Goal: Task Accomplishment & Management: Use online tool/utility

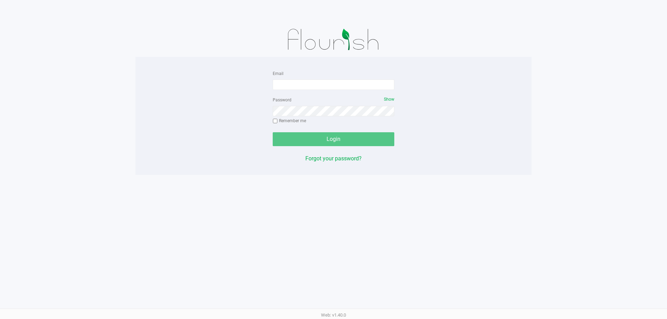
click at [321, 91] on form "Email Password Show Remember me Login" at bounding box center [334, 107] width 122 height 77
click at [323, 88] on input "Email" at bounding box center [334, 85] width 122 height 10
type input "[EMAIL_ADDRESS][DOMAIN_NAME]"
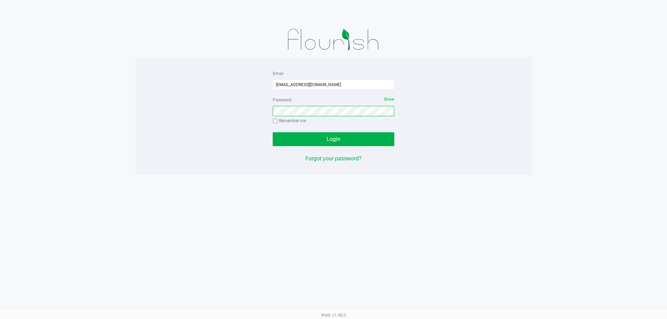
click at [273, 132] on button "Login" at bounding box center [334, 139] width 122 height 14
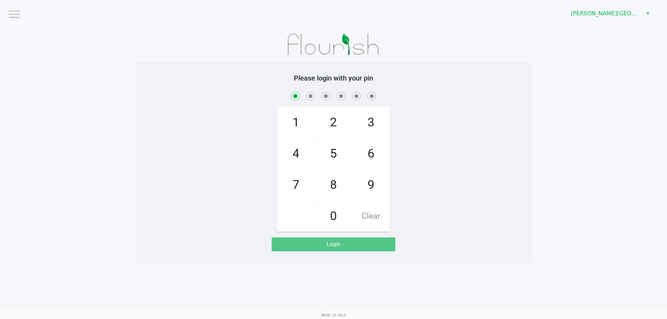
checkbox input "true"
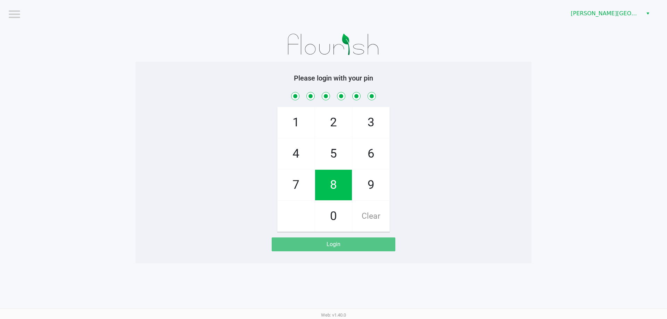
checkbox input "true"
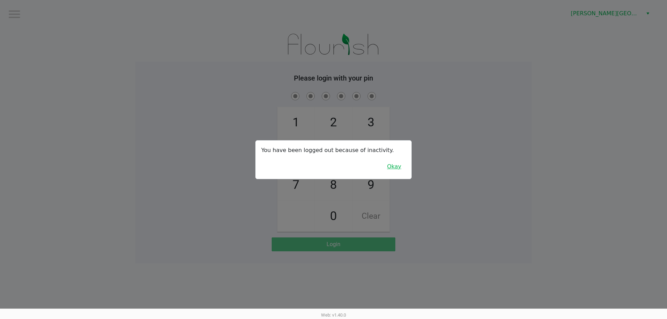
click at [392, 163] on button "Okay" at bounding box center [393, 166] width 23 height 13
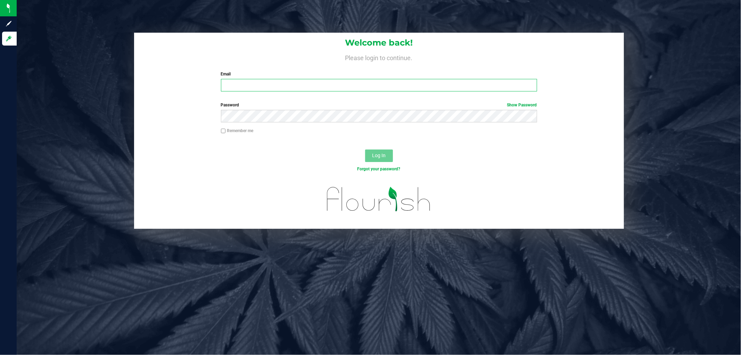
click at [332, 86] on input "Email" at bounding box center [379, 85] width 316 height 13
type input "[EMAIL_ADDRESS][DOMAIN_NAME]"
click at [365, 149] on button "Log In" at bounding box center [379, 155] width 28 height 13
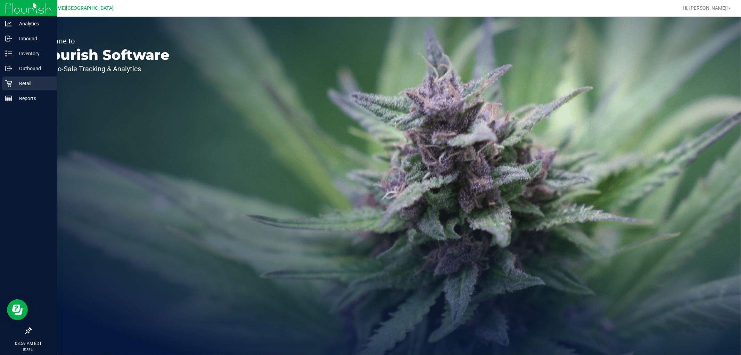
click at [10, 83] on icon at bounding box center [8, 83] width 7 height 7
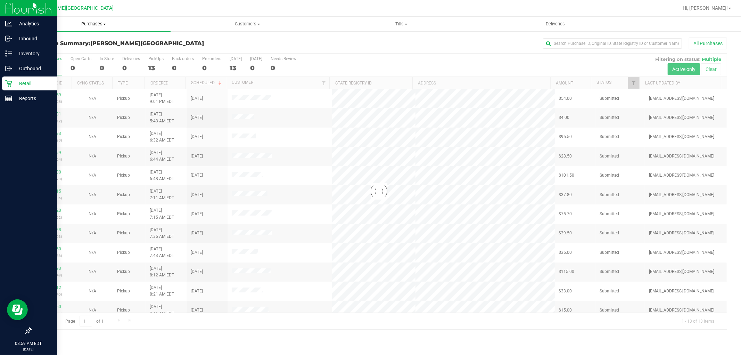
click at [96, 24] on span "Purchases" at bounding box center [94, 24] width 154 height 6
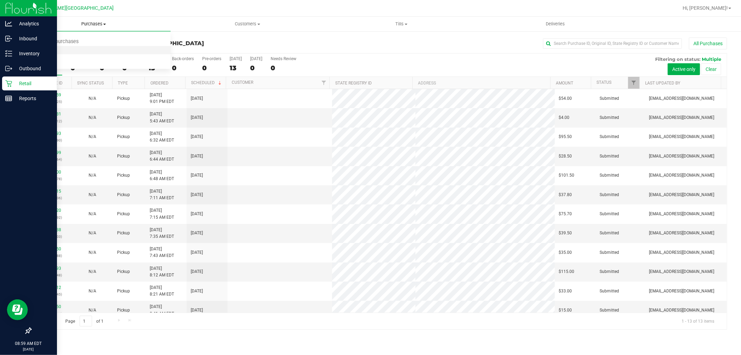
click at [65, 49] on li "Fulfillment" at bounding box center [94, 50] width 154 height 8
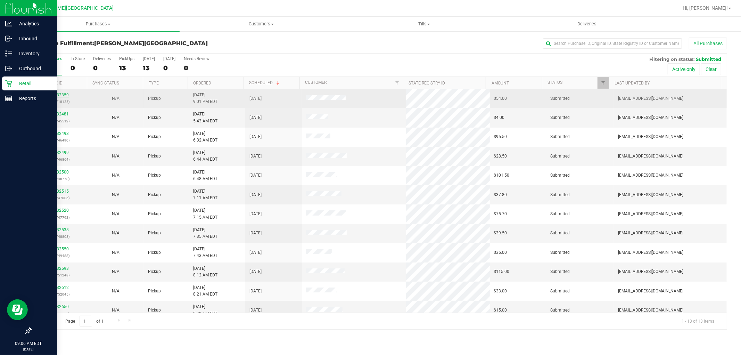
click at [61, 94] on link "11832359" at bounding box center [58, 94] width 19 height 5
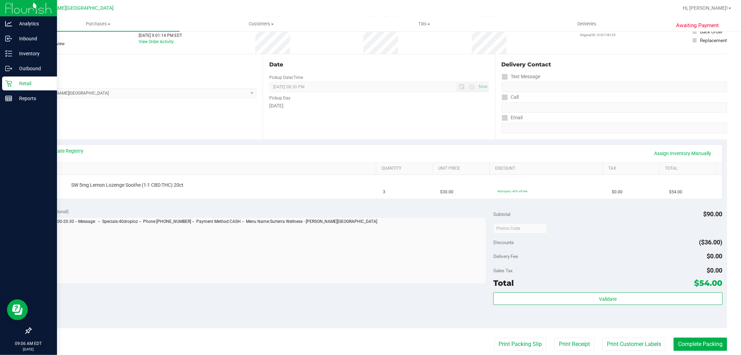
scroll to position [116, 0]
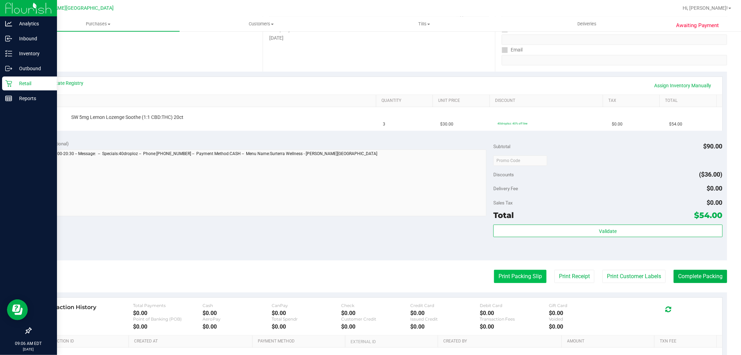
click at [516, 275] on button "Print Packing Slip" at bounding box center [520, 275] width 52 height 13
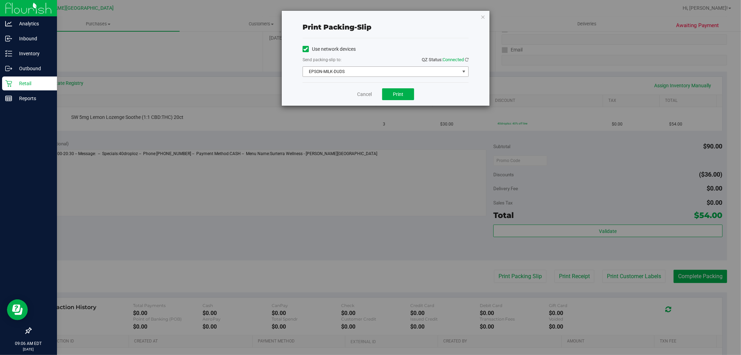
click at [390, 75] on span "EPSON-MILK-DUDS" at bounding box center [381, 72] width 157 height 10
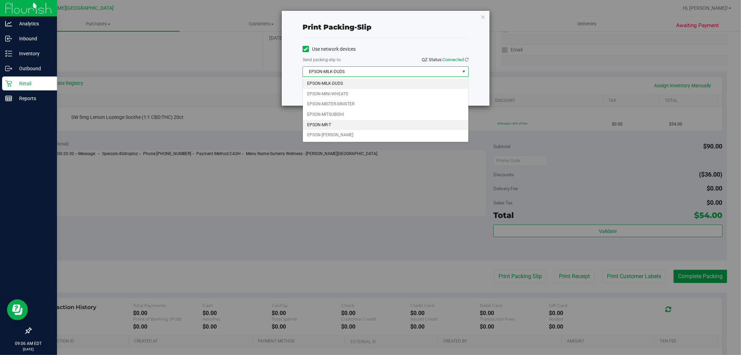
click at [328, 126] on li "EPSON-MR-T" at bounding box center [385, 125] width 165 height 10
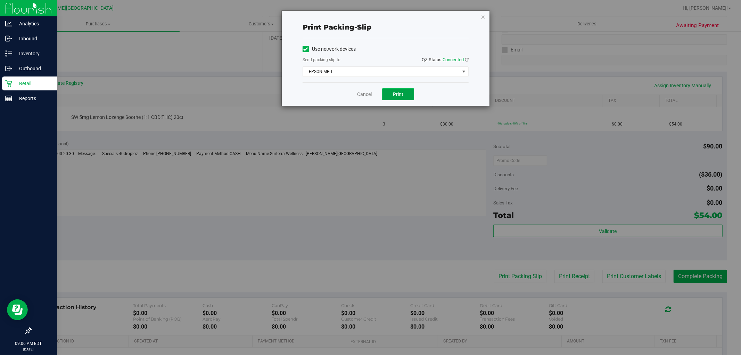
click at [391, 95] on button "Print" at bounding box center [398, 94] width 32 height 12
click at [483, 18] on icon "button" at bounding box center [482, 17] width 5 height 8
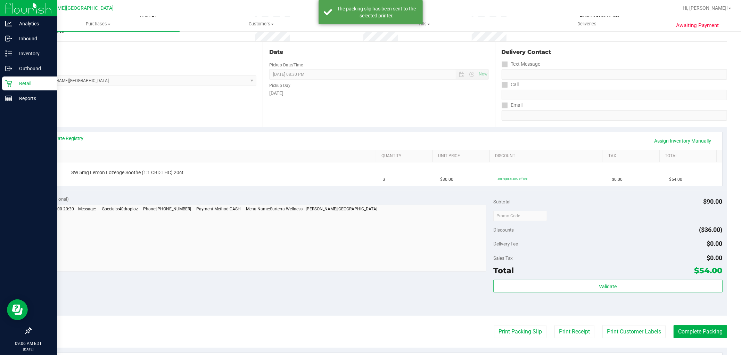
scroll to position [0, 0]
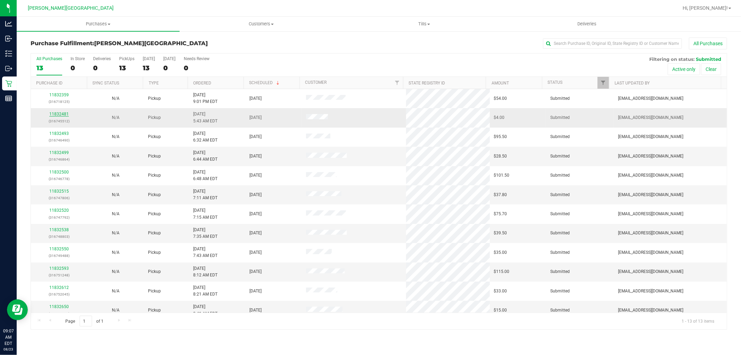
click at [56, 113] on link "11832481" at bounding box center [58, 113] width 19 height 5
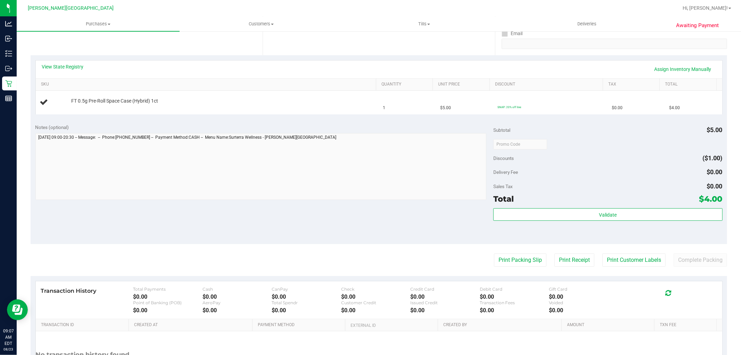
scroll to position [154, 0]
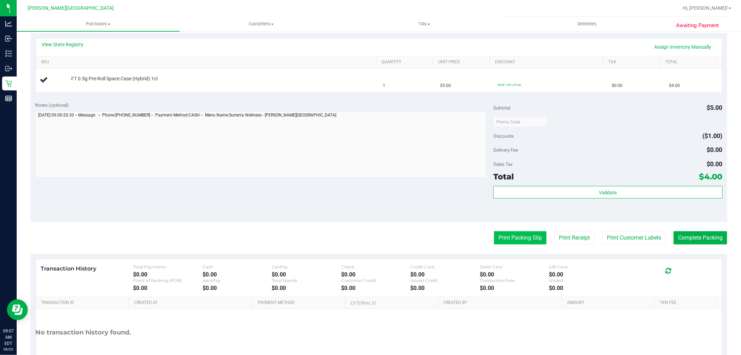
click at [519, 238] on button "Print Packing Slip" at bounding box center [520, 237] width 52 height 13
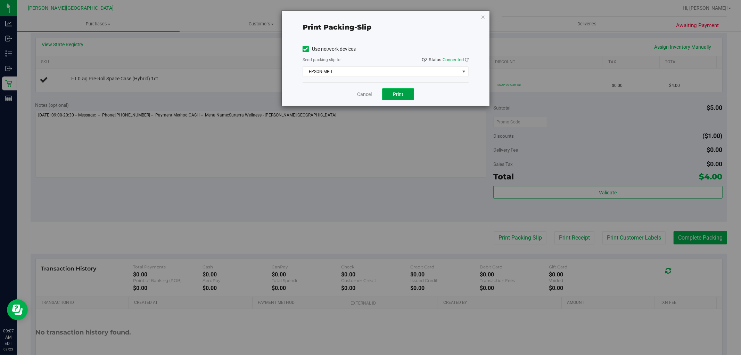
click at [398, 96] on span "Print" at bounding box center [398, 94] width 10 height 6
click at [484, 16] on icon "button" at bounding box center [482, 17] width 5 height 8
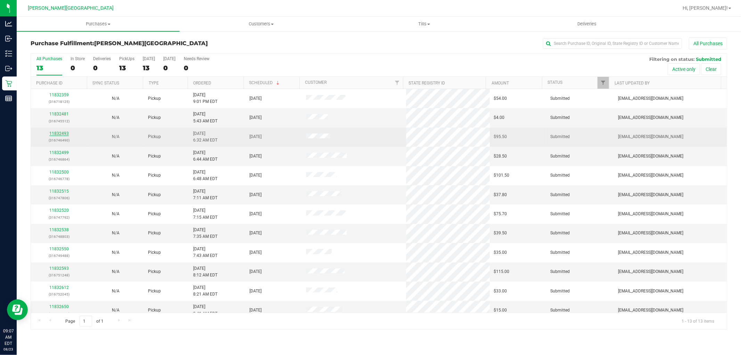
click at [57, 134] on link "11832493" at bounding box center [58, 133] width 19 height 5
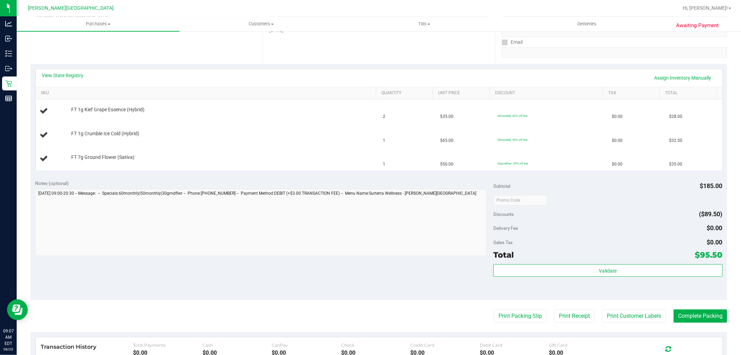
scroll to position [154, 0]
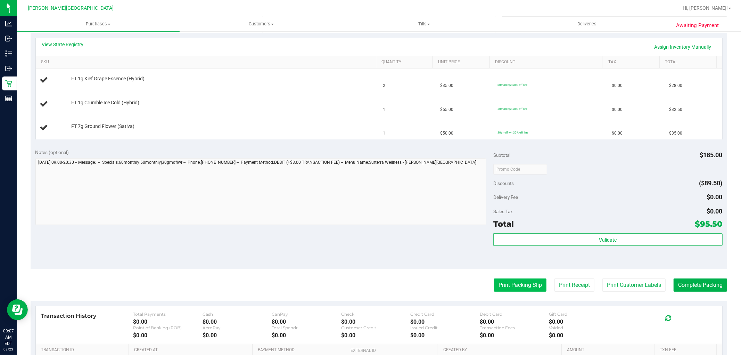
click at [514, 290] on button "Print Packing Slip" at bounding box center [520, 284] width 52 height 13
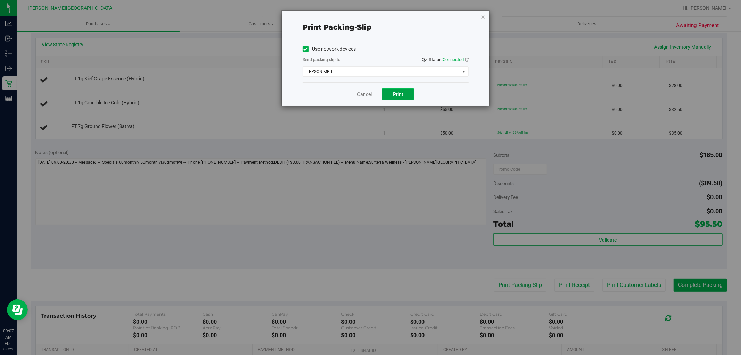
click at [399, 95] on span "Print" at bounding box center [398, 94] width 10 height 6
click at [483, 16] on icon "button" at bounding box center [482, 17] width 5 height 8
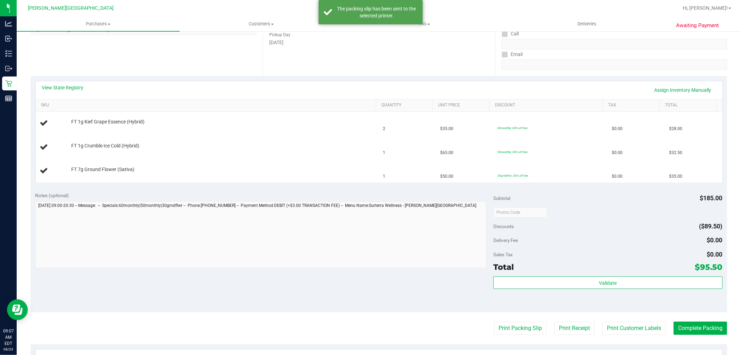
scroll to position [0, 0]
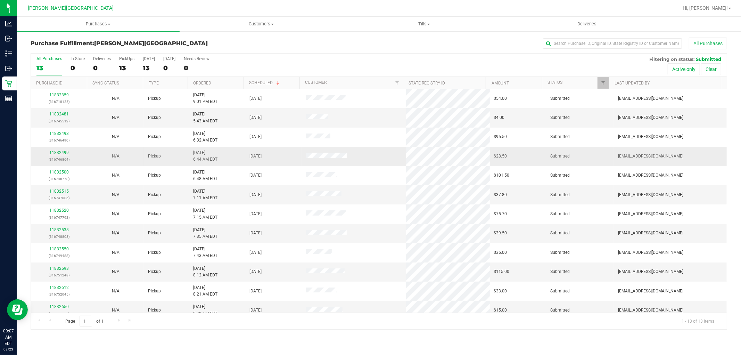
click at [61, 150] on link "11832499" at bounding box center [58, 152] width 19 height 5
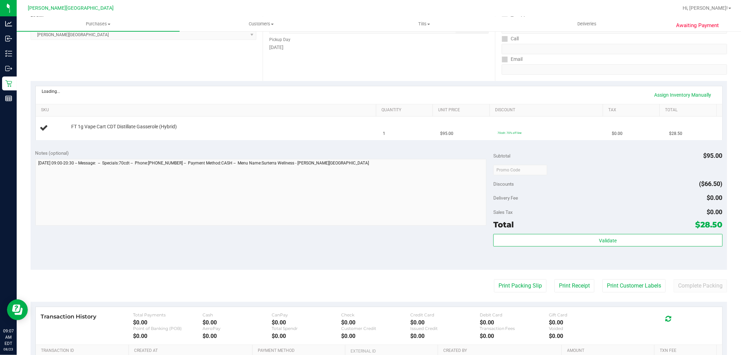
scroll to position [116, 0]
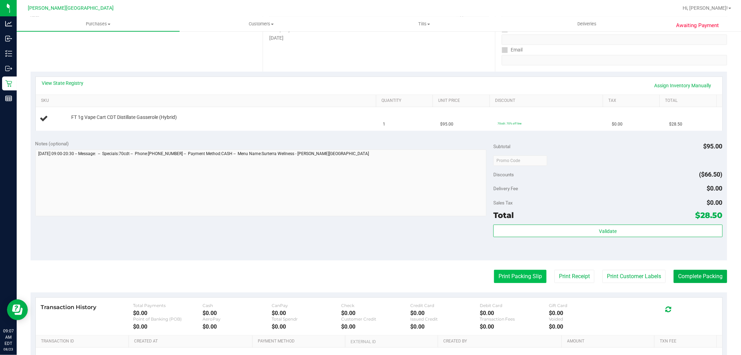
click at [505, 277] on button "Print Packing Slip" at bounding box center [520, 275] width 52 height 13
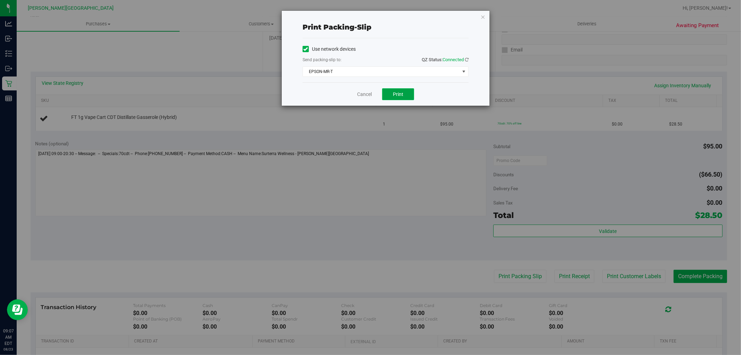
click at [395, 92] on span "Print" at bounding box center [398, 94] width 10 height 6
click at [482, 16] on icon "button" at bounding box center [482, 17] width 5 height 8
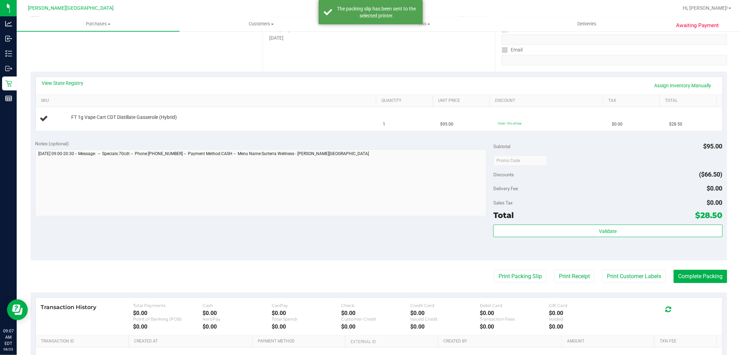
scroll to position [0, 0]
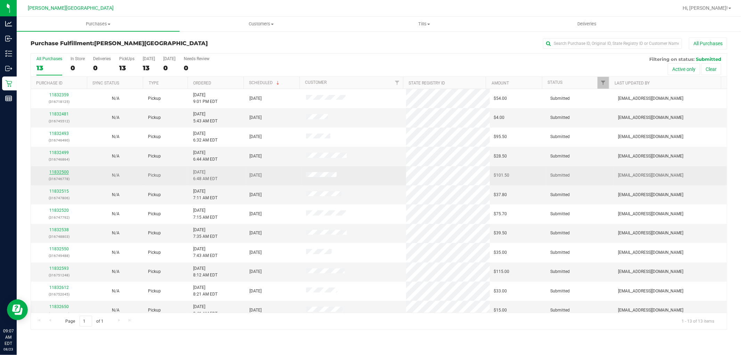
click at [65, 173] on link "11832500" at bounding box center [58, 171] width 19 height 5
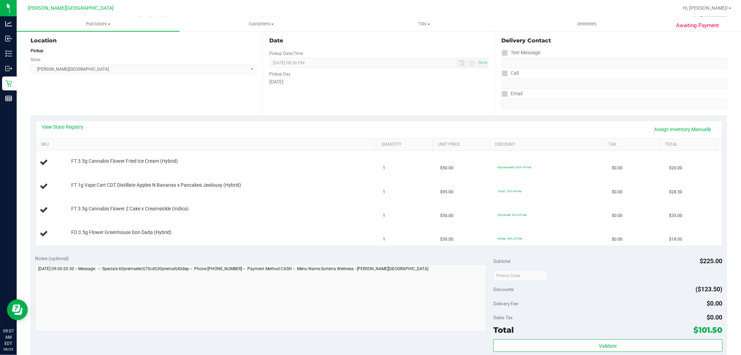
scroll to position [154, 0]
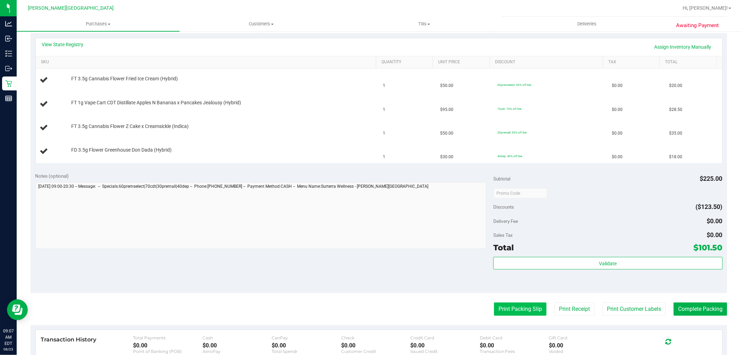
click at [509, 311] on button "Print Packing Slip" at bounding box center [520, 308] width 52 height 13
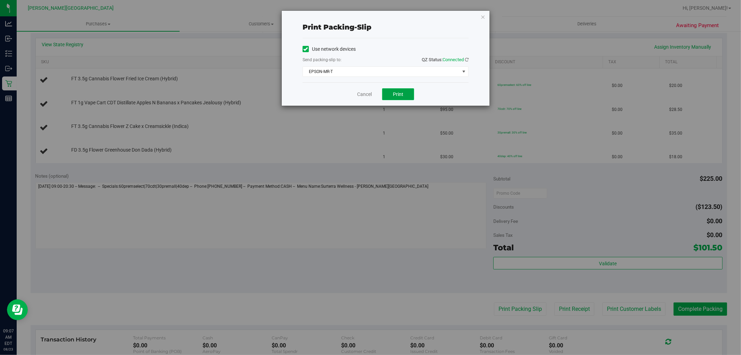
click at [398, 93] on span "Print" at bounding box center [398, 94] width 10 height 6
click at [484, 16] on icon "button" at bounding box center [482, 17] width 5 height 8
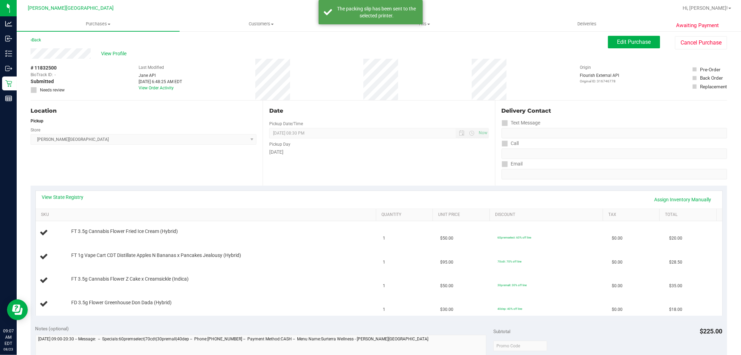
scroll to position [0, 0]
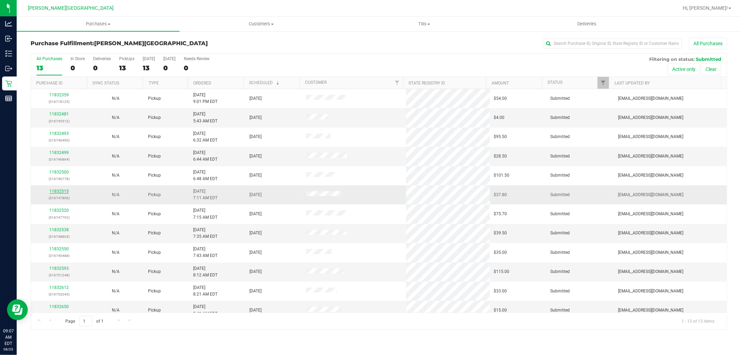
click at [65, 192] on link "11832515" at bounding box center [58, 191] width 19 height 5
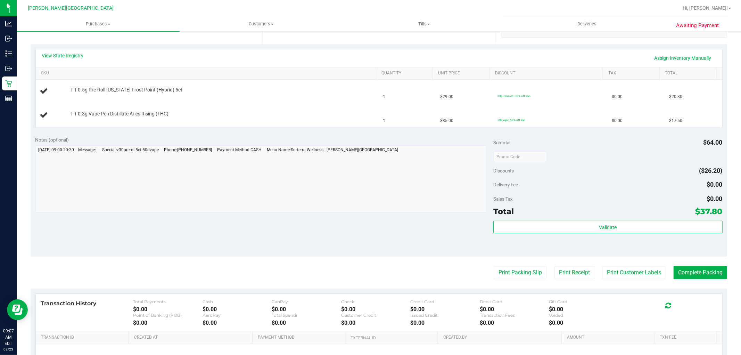
scroll to position [154, 0]
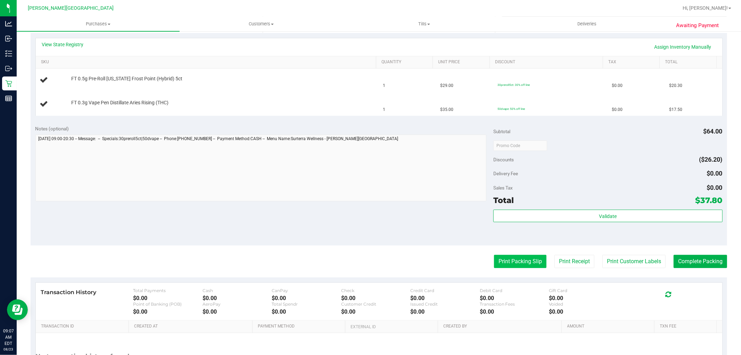
click at [533, 263] on button "Print Packing Slip" at bounding box center [520, 261] width 52 height 13
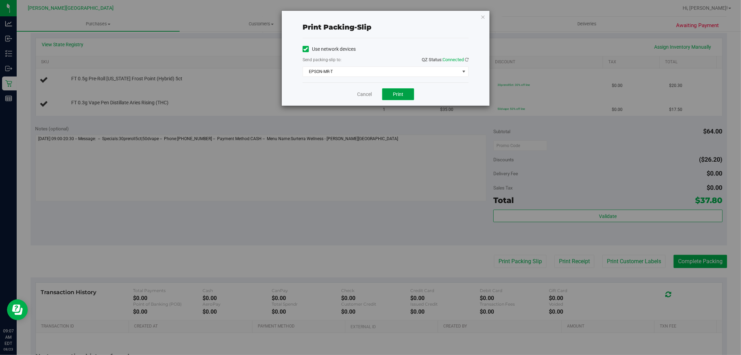
click at [406, 93] on button "Print" at bounding box center [398, 94] width 32 height 12
click at [484, 18] on icon "button" at bounding box center [482, 17] width 5 height 8
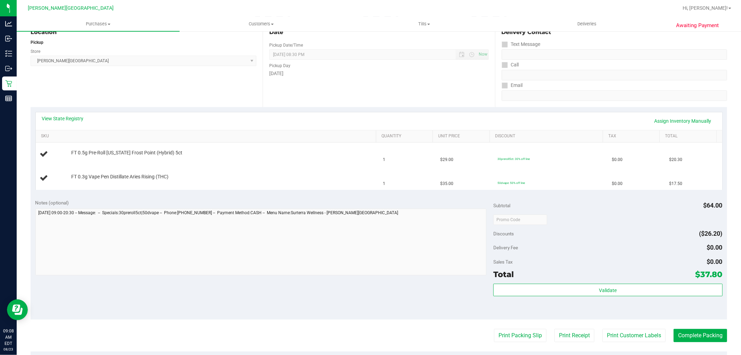
scroll to position [0, 0]
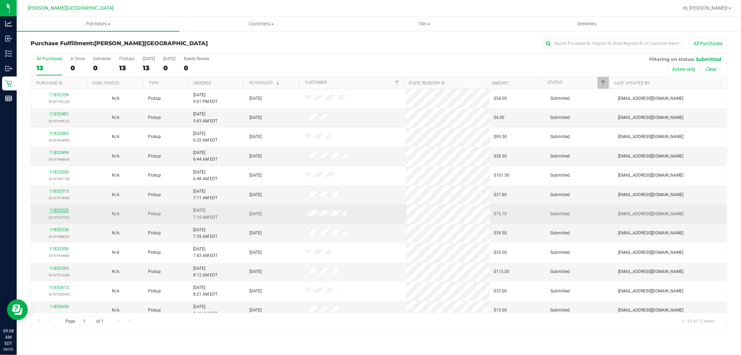
click at [53, 212] on link "11832520" at bounding box center [58, 210] width 19 height 5
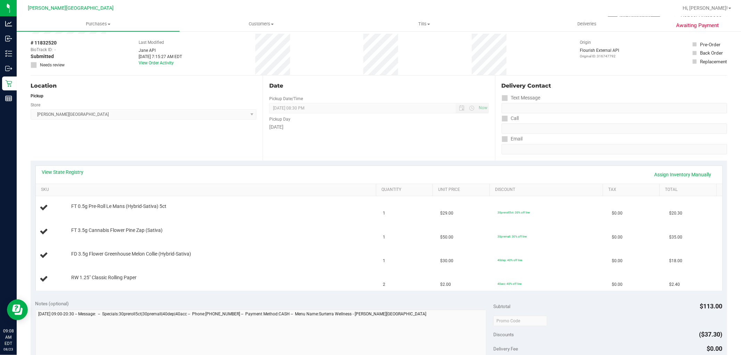
scroll to position [116, 0]
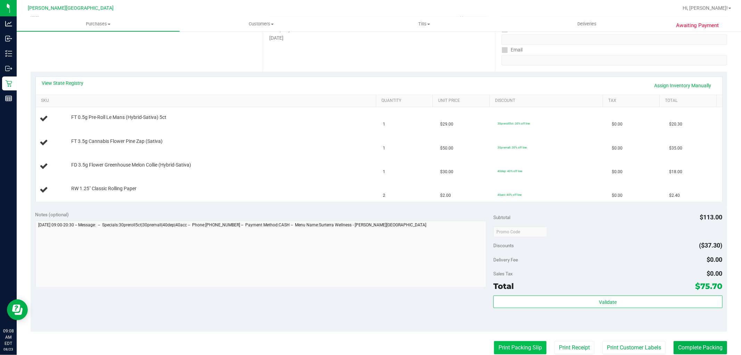
click at [508, 352] on button "Print Packing Slip" at bounding box center [520, 347] width 52 height 13
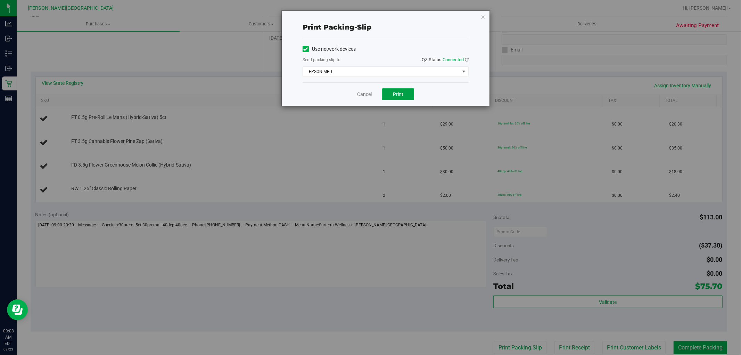
click at [389, 95] on button "Print" at bounding box center [398, 94] width 32 height 12
click at [483, 17] on icon "button" at bounding box center [482, 17] width 5 height 8
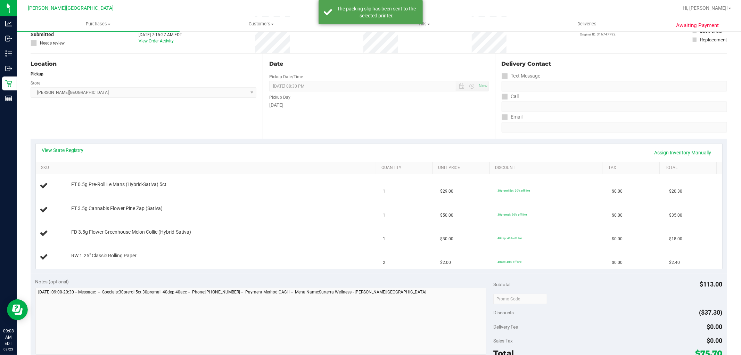
scroll to position [0, 0]
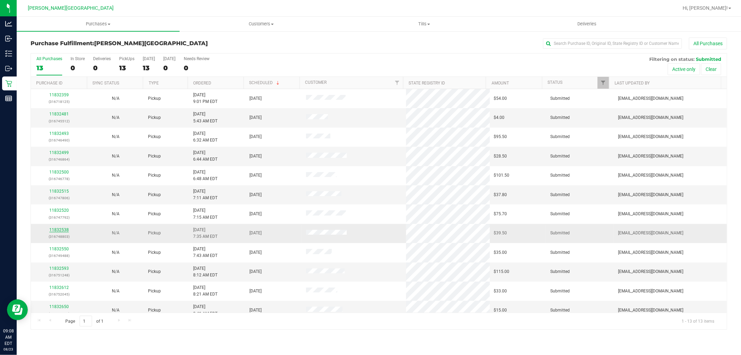
click at [64, 228] on link "11832538" at bounding box center [58, 229] width 19 height 5
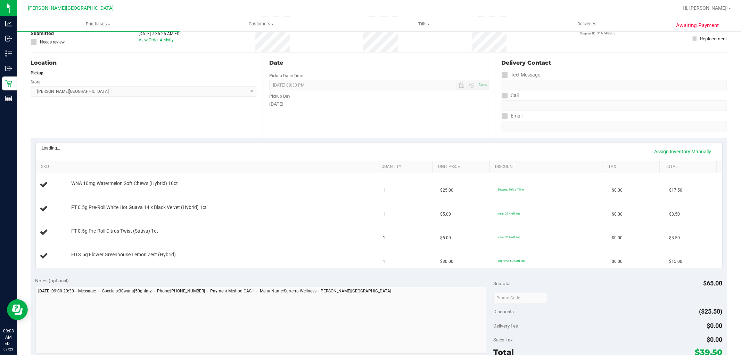
scroll to position [154, 0]
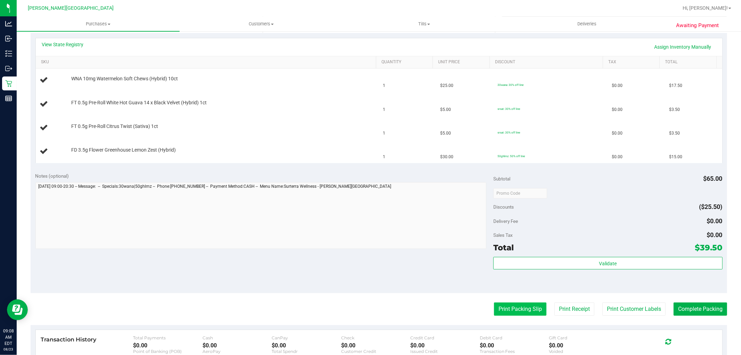
click at [514, 309] on button "Print Packing Slip" at bounding box center [520, 308] width 52 height 13
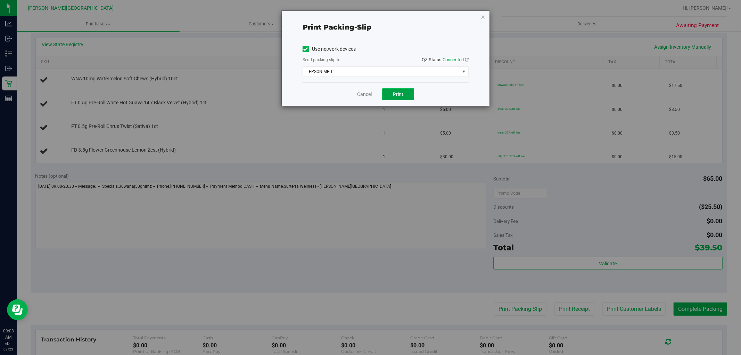
click at [392, 100] on button "Print" at bounding box center [398, 94] width 32 height 12
click at [483, 16] on icon "button" at bounding box center [482, 17] width 5 height 8
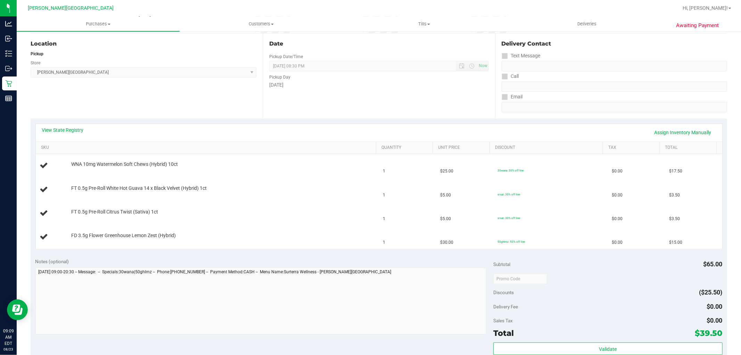
scroll to position [0, 0]
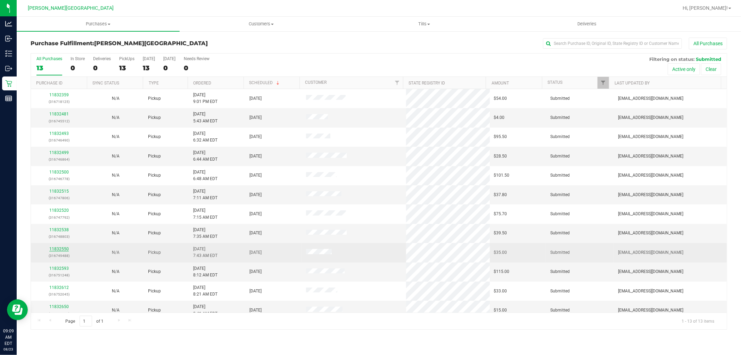
click at [63, 248] on link "11832550" at bounding box center [58, 248] width 19 height 5
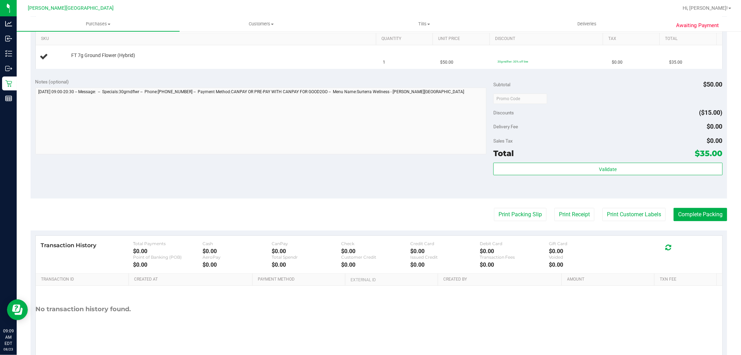
scroll to position [193, 0]
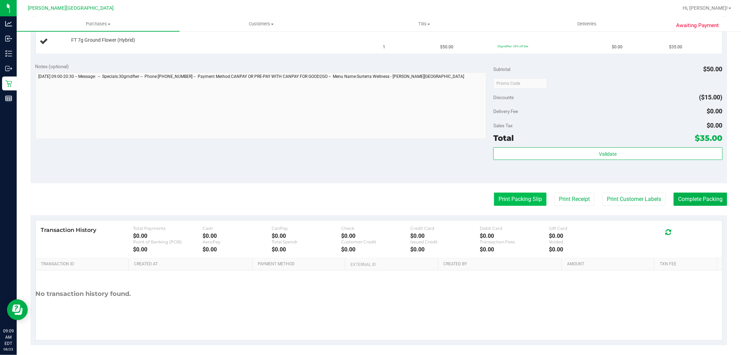
click at [506, 198] on button "Print Packing Slip" at bounding box center [520, 198] width 52 height 13
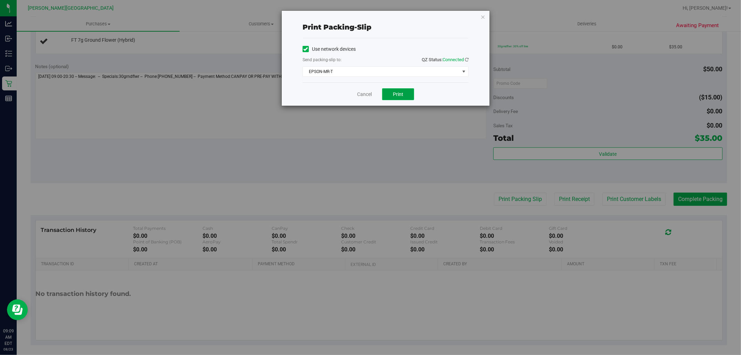
click at [397, 99] on button "Print" at bounding box center [398, 94] width 32 height 12
click at [483, 18] on icon "button" at bounding box center [482, 17] width 5 height 8
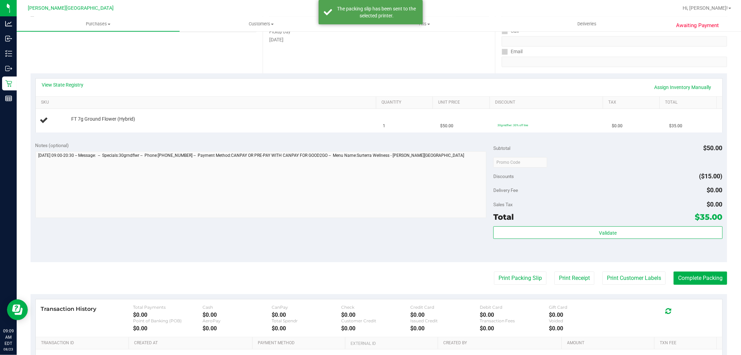
scroll to position [0, 0]
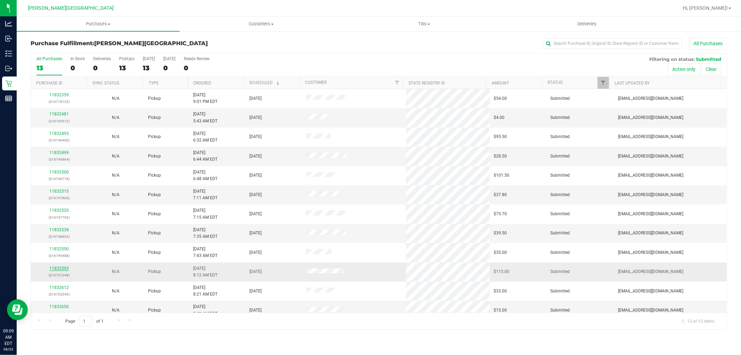
click at [64, 269] on link "11832593" at bounding box center [58, 268] width 19 height 5
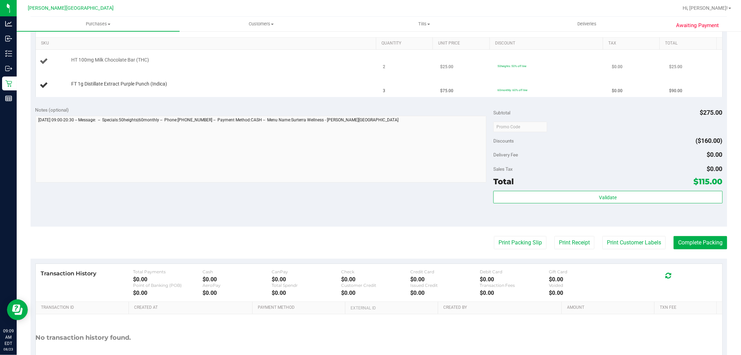
scroll to position [193, 0]
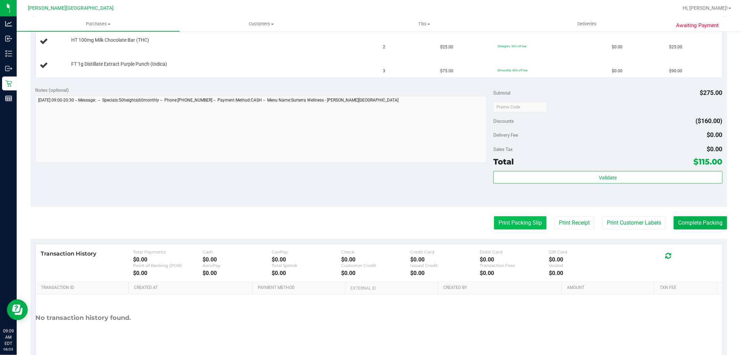
click at [523, 225] on button "Print Packing Slip" at bounding box center [520, 222] width 52 height 13
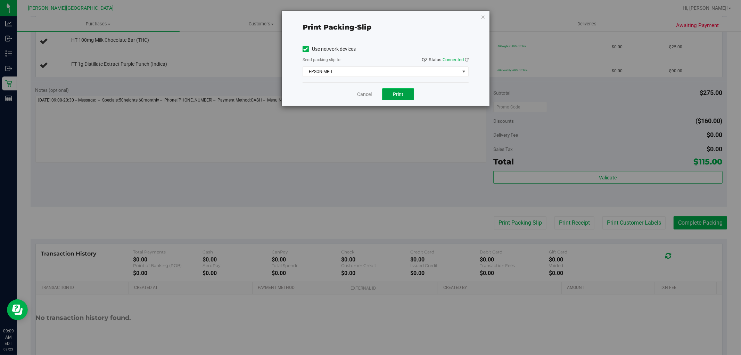
click at [403, 92] on span "Print" at bounding box center [398, 94] width 10 height 6
click at [482, 17] on icon "button" at bounding box center [482, 17] width 5 height 8
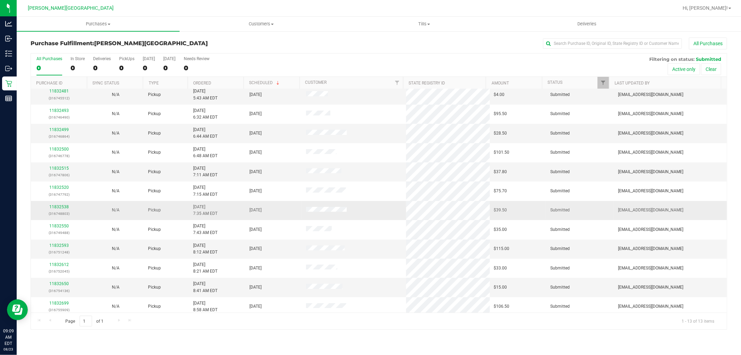
scroll to position [26, 0]
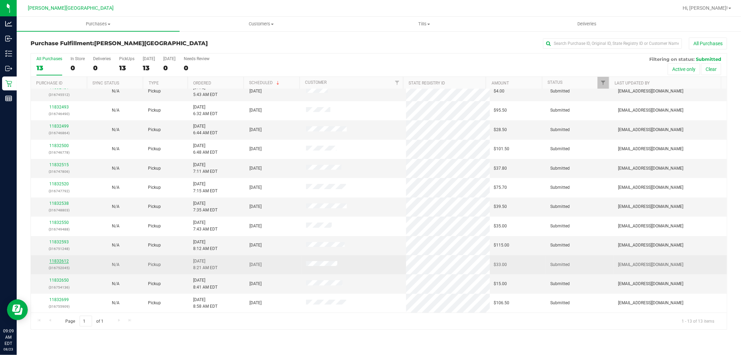
click at [63, 262] on link "11832612" at bounding box center [58, 260] width 19 height 5
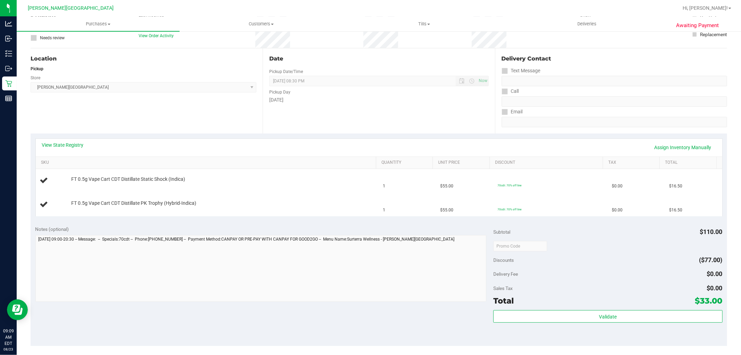
scroll to position [154, 0]
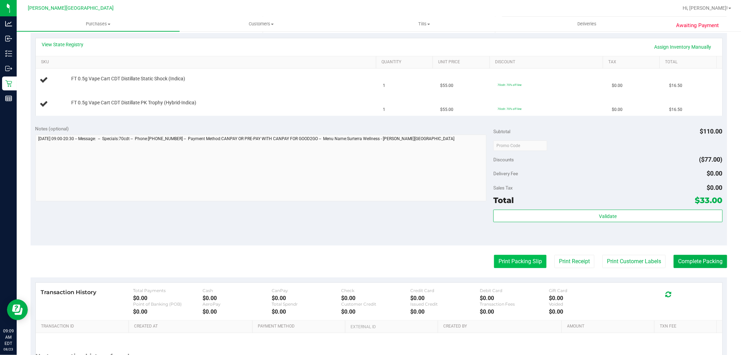
click at [513, 265] on button "Print Packing Slip" at bounding box center [520, 261] width 52 height 13
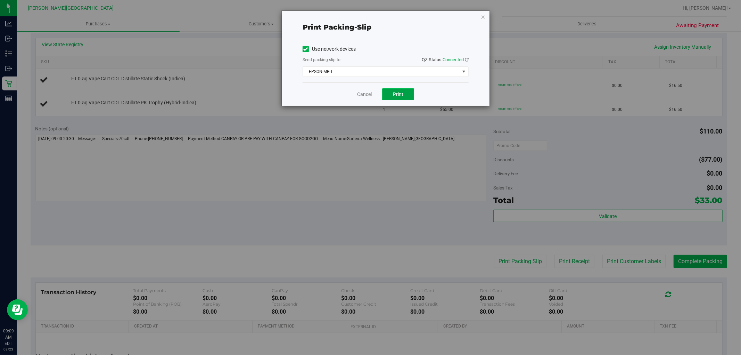
click at [398, 94] on span "Print" at bounding box center [398, 94] width 10 height 6
click at [482, 15] on icon "button" at bounding box center [482, 17] width 5 height 8
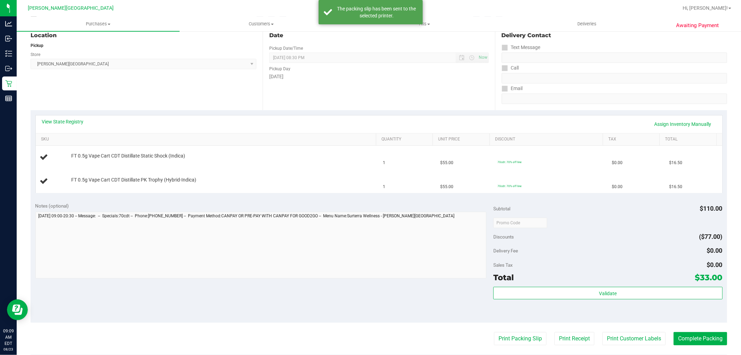
scroll to position [0, 0]
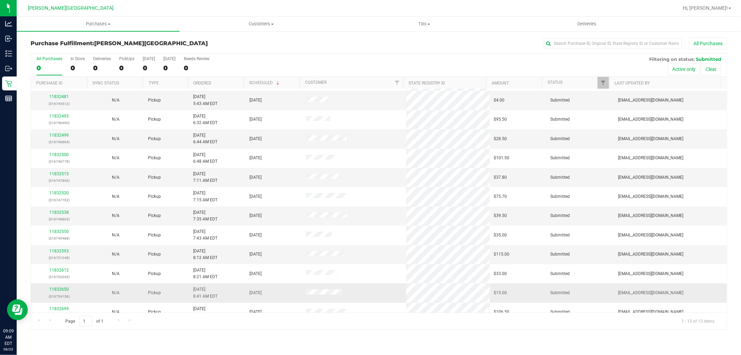
scroll to position [26, 0]
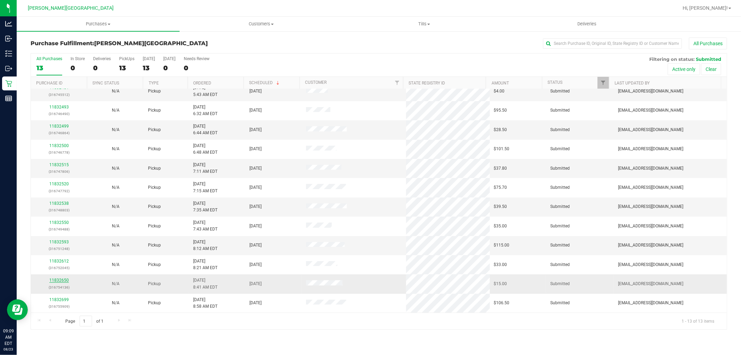
click at [67, 280] on link "11832650" at bounding box center [58, 279] width 19 height 5
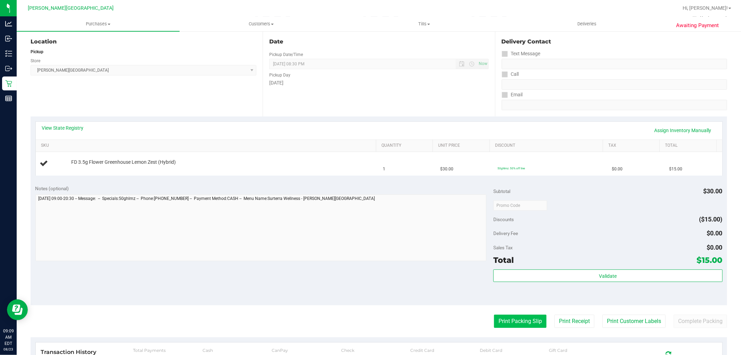
scroll to position [154, 0]
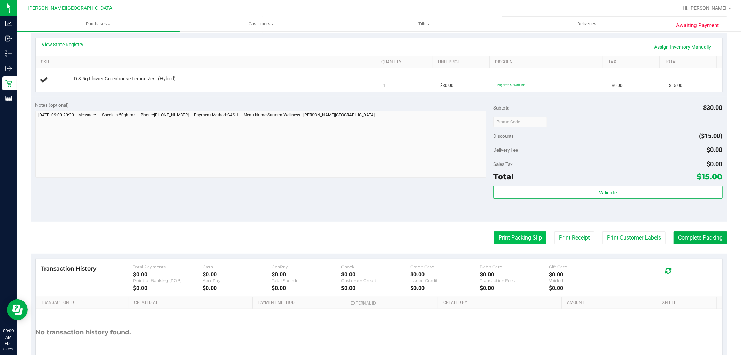
click at [511, 238] on button "Print Packing Slip" at bounding box center [520, 237] width 52 height 13
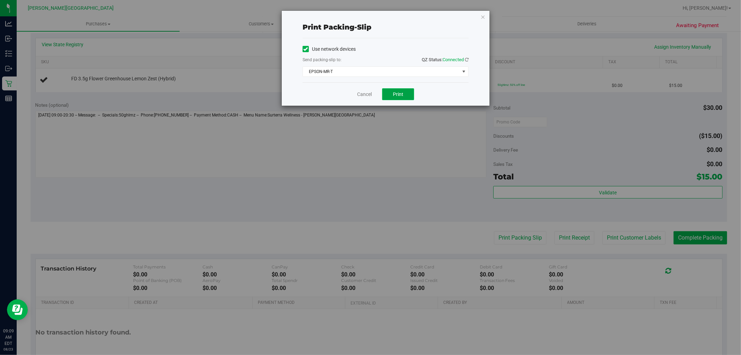
click at [395, 91] on span "Print" at bounding box center [398, 94] width 10 height 6
click at [483, 16] on icon "button" at bounding box center [482, 17] width 5 height 8
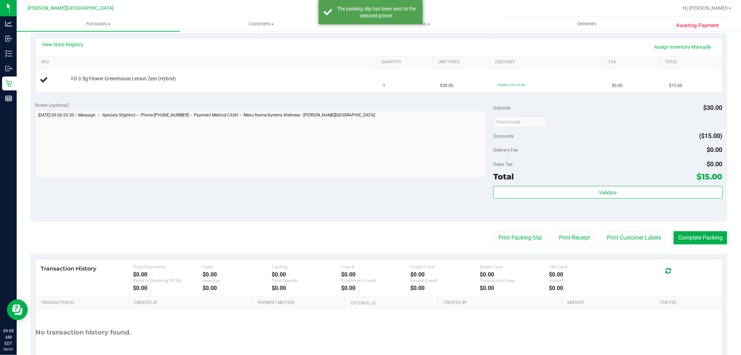
scroll to position [0, 0]
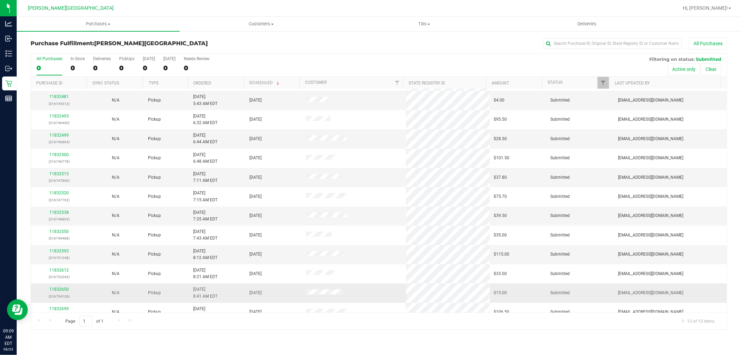
scroll to position [26, 0]
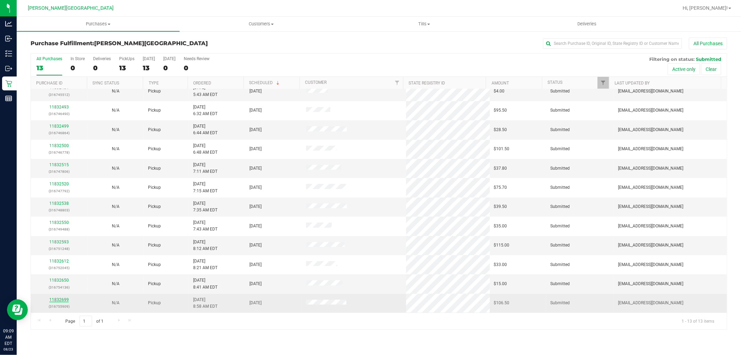
click at [61, 301] on link "11832699" at bounding box center [58, 299] width 19 height 5
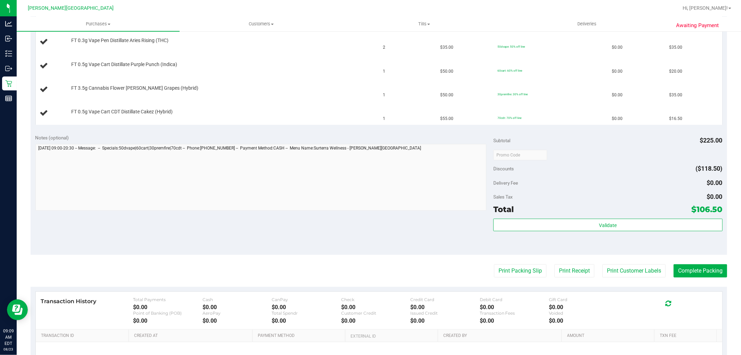
scroll to position [193, 0]
click at [505, 273] on button "Print Packing Slip" at bounding box center [520, 270] width 52 height 13
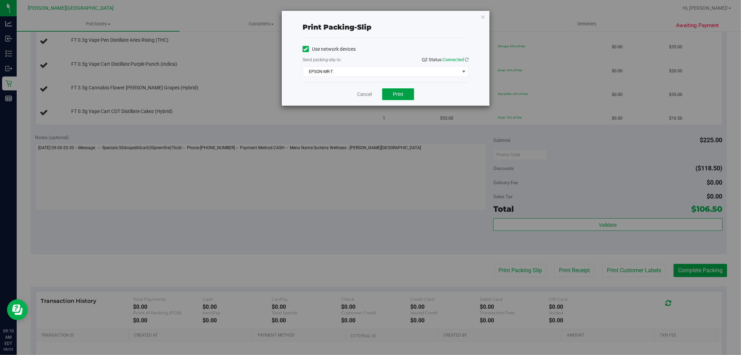
click at [409, 98] on button "Print" at bounding box center [398, 94] width 32 height 12
drag, startPoint x: 366, startPoint y: 93, endPoint x: 353, endPoint y: 92, distance: 13.3
click at [366, 93] on link "Cancel" at bounding box center [364, 94] width 15 height 7
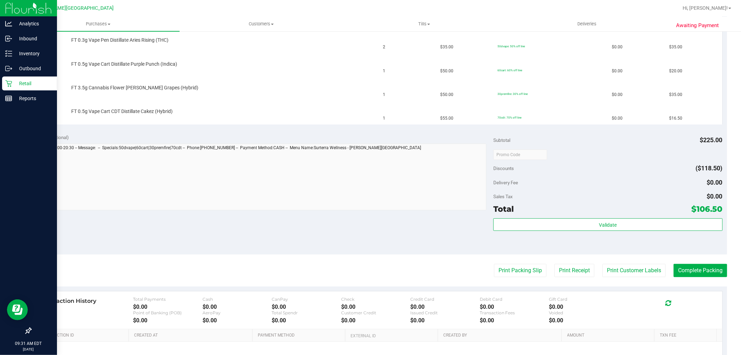
click at [19, 84] on p "Retail" at bounding box center [33, 83] width 42 height 8
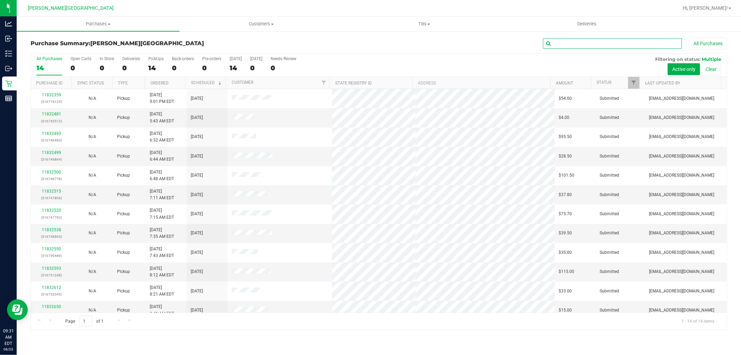
click at [609, 41] on input "text" at bounding box center [612, 43] width 139 height 10
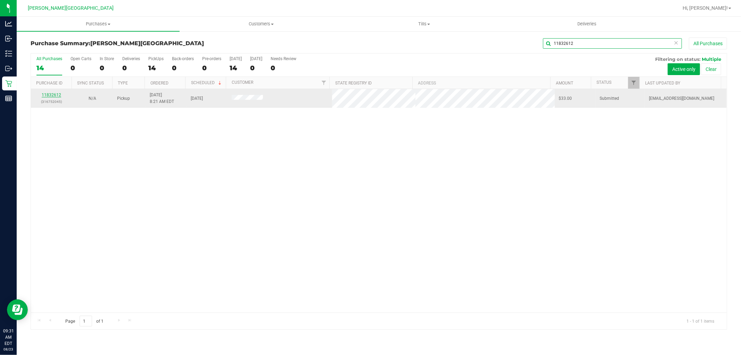
type input "11832612"
click at [50, 95] on link "11832612" at bounding box center [51, 94] width 19 height 5
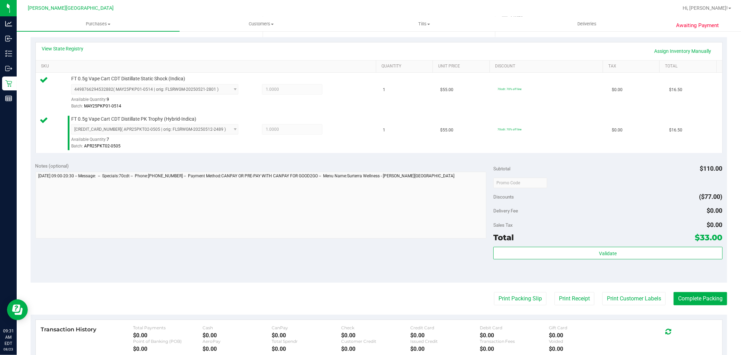
scroll to position [154, 0]
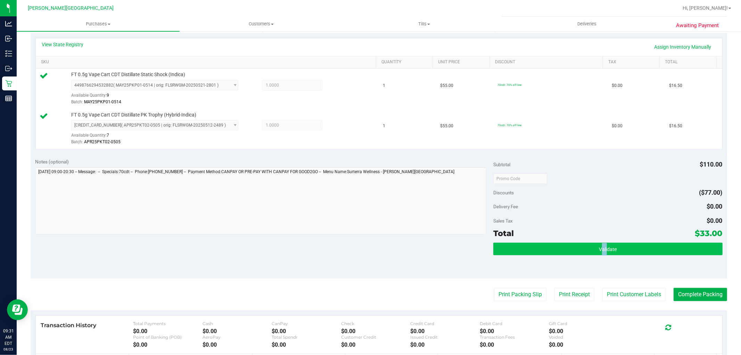
click at [601, 244] on div "Subtotal $110.00 Discounts ($77.00) Delivery Fee $0.00 Sales Tax $0.00 Total $3…" at bounding box center [607, 216] width 229 height 116
click at [601, 246] on span "Validate" at bounding box center [608, 249] width 18 height 6
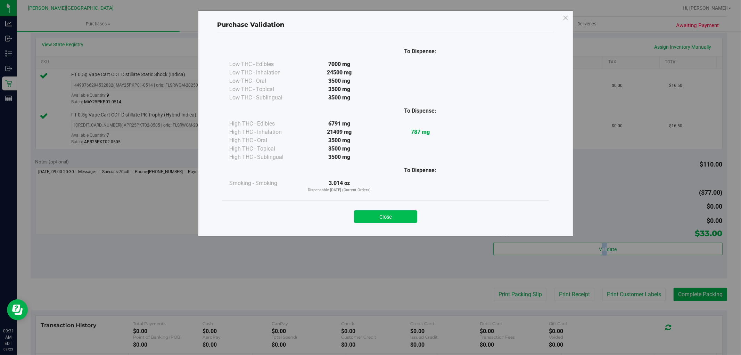
click at [407, 212] on button "Close" at bounding box center [385, 216] width 63 height 13
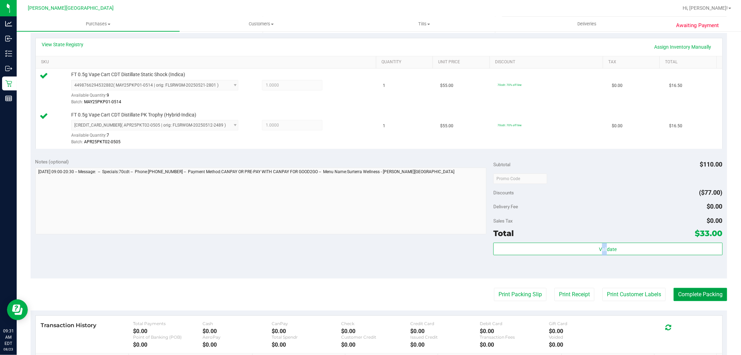
click at [699, 292] on button "Complete Packing" at bounding box center [699, 294] width 53 height 13
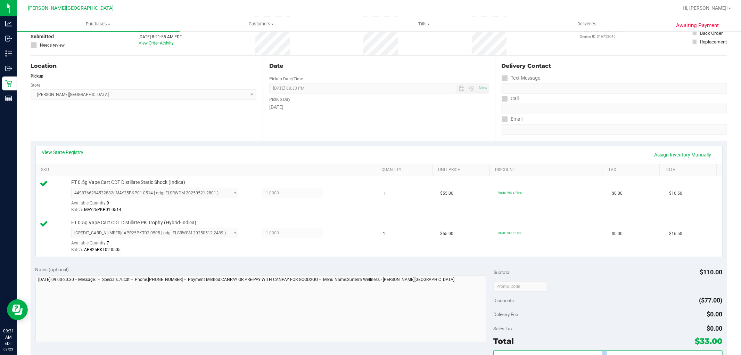
scroll to position [0, 0]
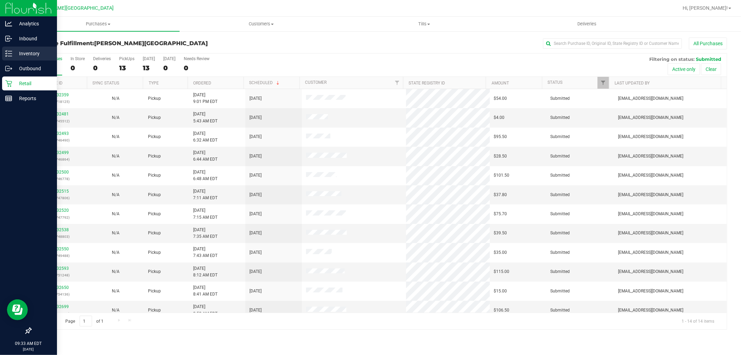
click at [30, 52] on p "Inventory" at bounding box center [33, 53] width 42 height 8
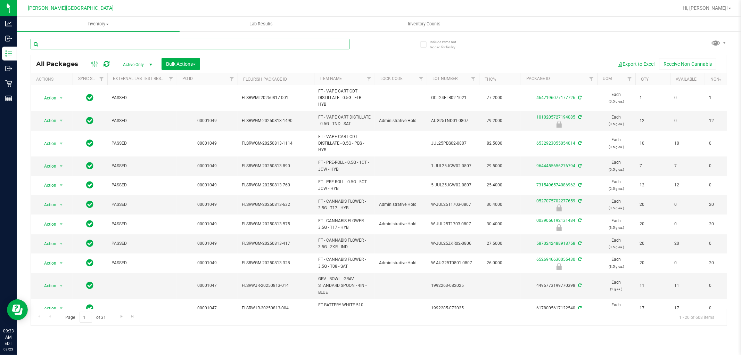
click at [104, 41] on input "text" at bounding box center [190, 44] width 319 height 10
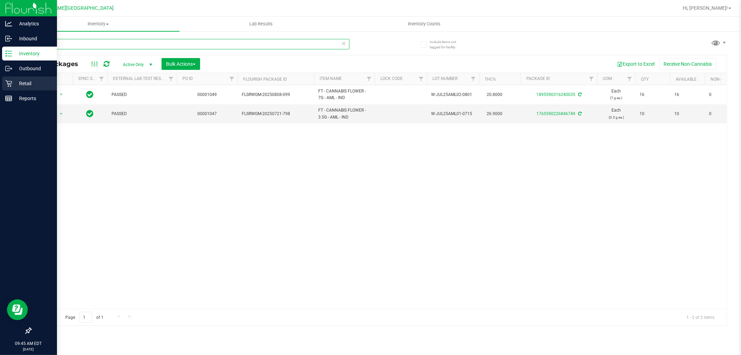
type input "aml"
click at [17, 86] on p "Retail" at bounding box center [33, 83] width 42 height 8
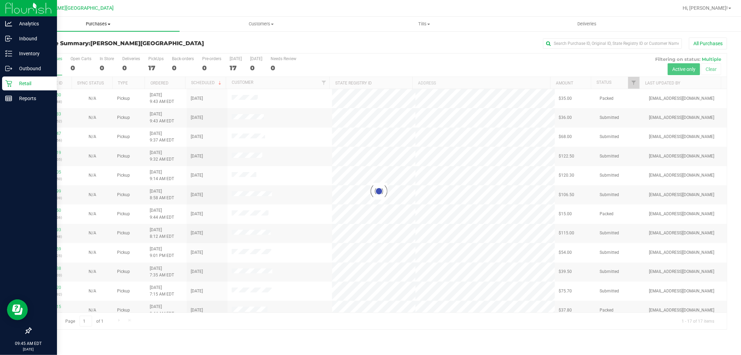
click at [88, 24] on span "Purchases" at bounding box center [98, 24] width 163 height 6
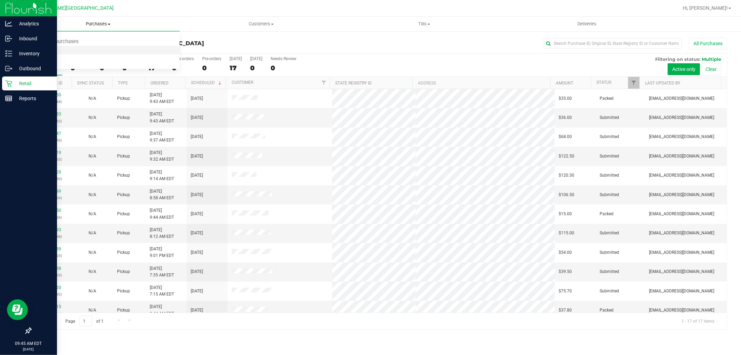
click at [57, 49] on span "Fulfillment" at bounding box center [38, 50] width 43 height 6
